Goal: Information Seeking & Learning: Learn about a topic

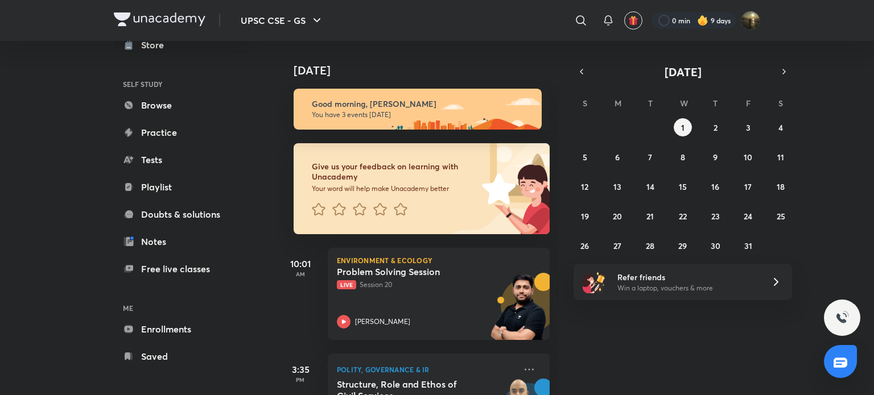
scroll to position [61, 0]
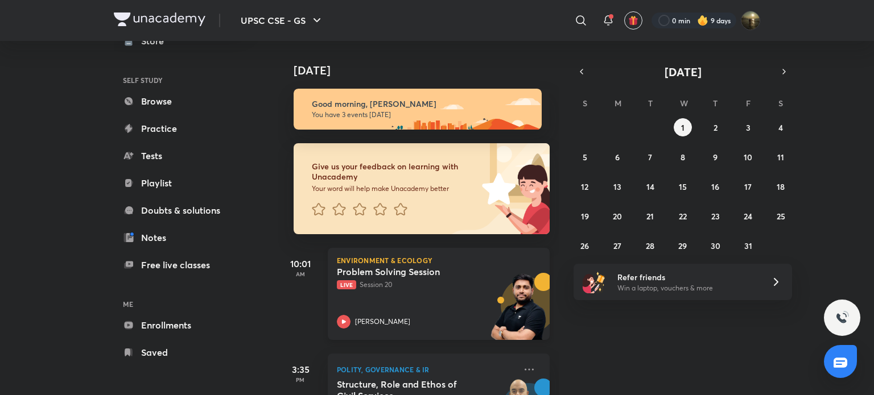
click at [414, 287] on p "Live Session 20" at bounding box center [426, 285] width 179 height 10
